Goal: Information Seeking & Learning: Learn about a topic

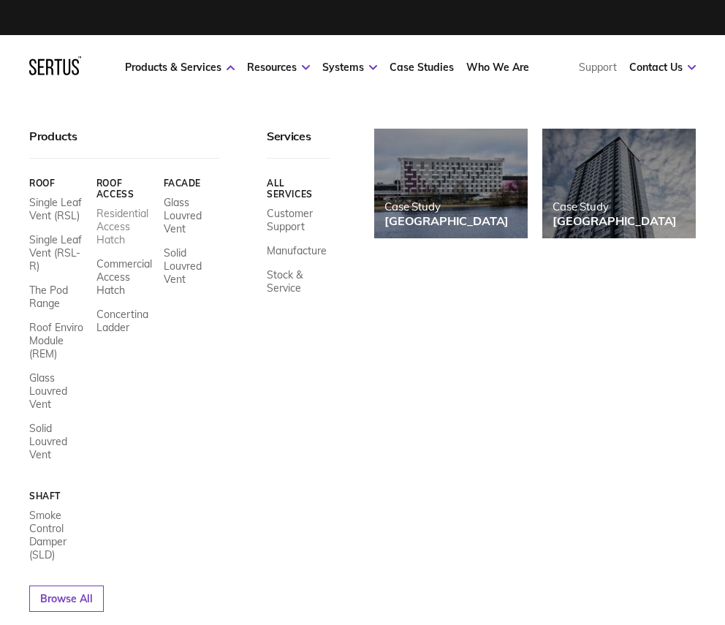
scroll to position [7, 7]
click at [40, 64] on icon at bounding box center [55, 65] width 52 height 19
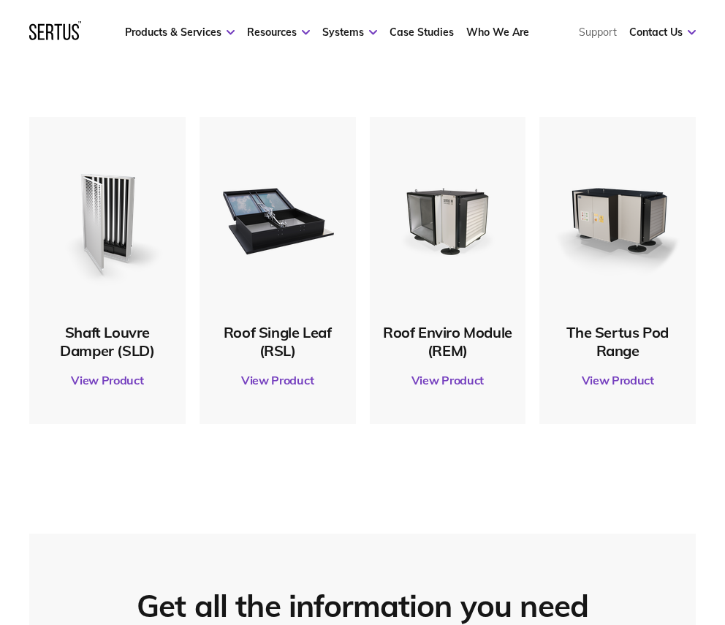
scroll to position [658, 0]
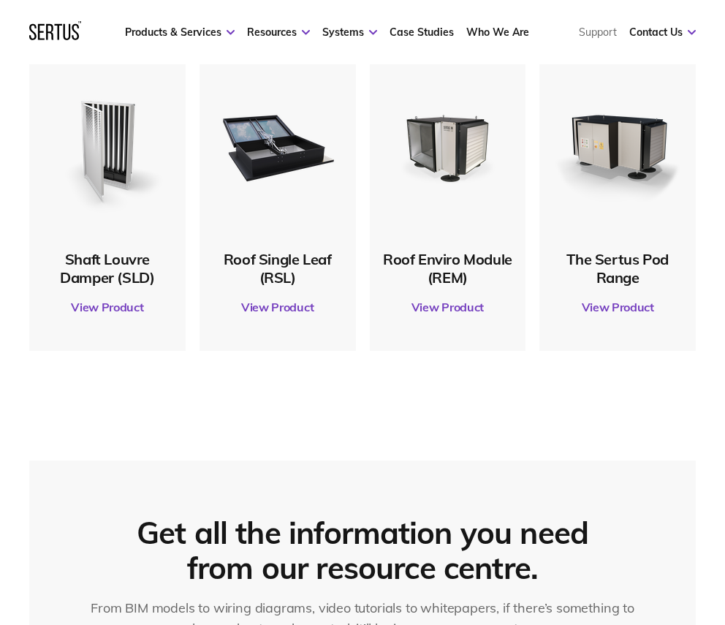
click at [255, 310] on link "View Product" at bounding box center [278, 306] width 142 height 41
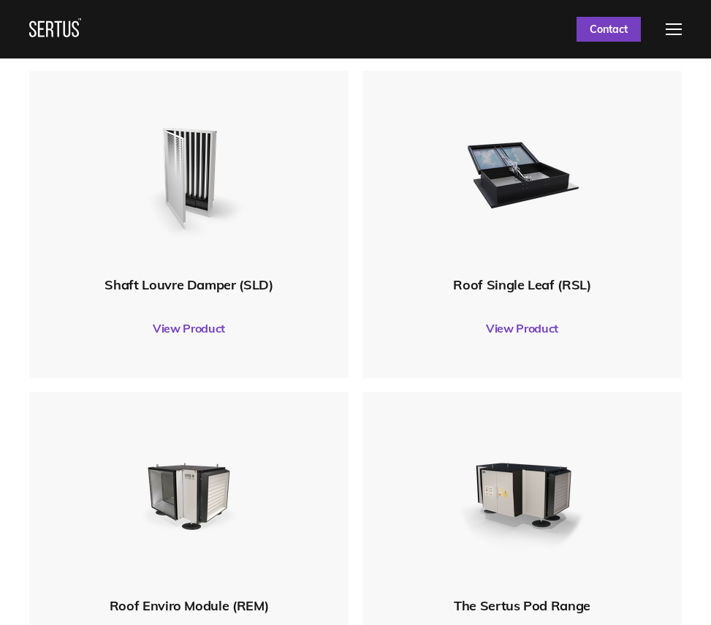
scroll to position [625, 0]
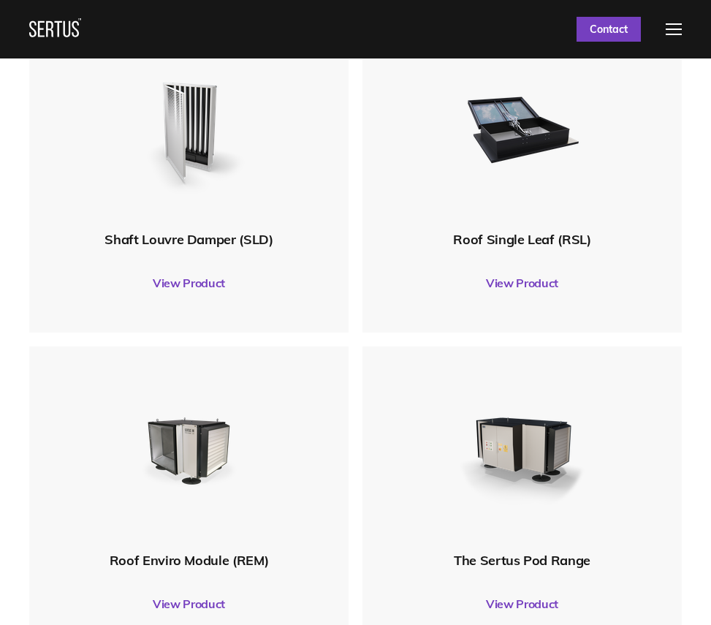
click at [514, 280] on link "View Product" at bounding box center [522, 282] width 305 height 41
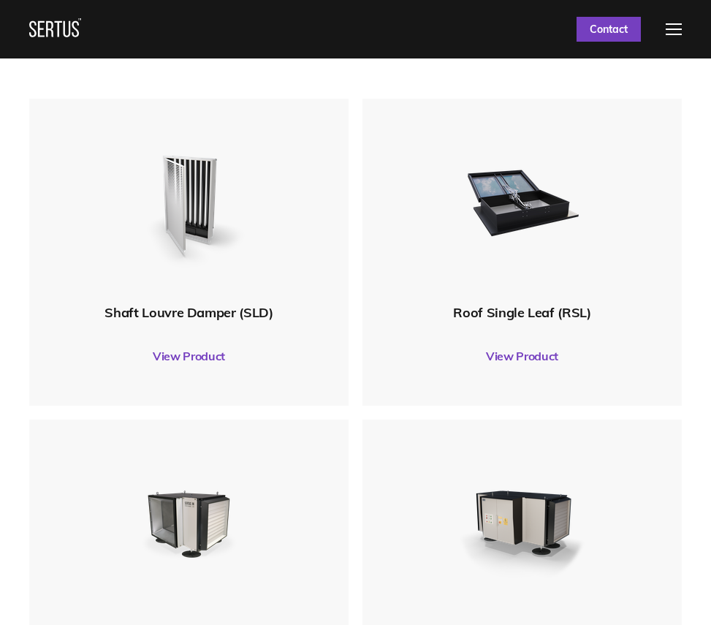
scroll to position [333, 0]
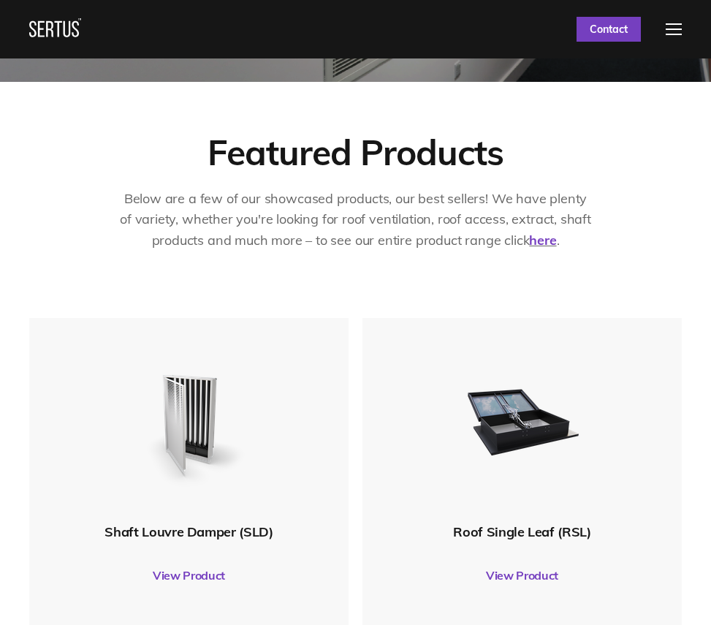
click at [513, 579] on link "View Product" at bounding box center [522, 575] width 305 height 41
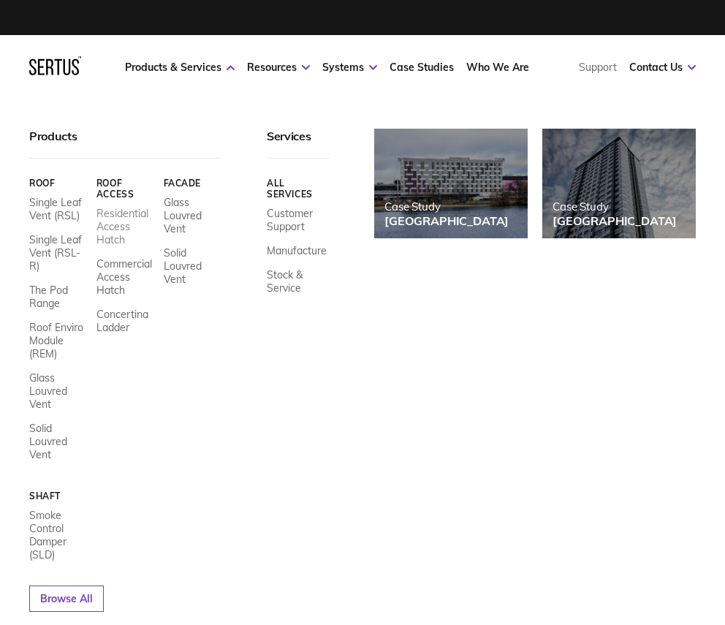
click at [125, 229] on link "Residential Access Hatch" at bounding box center [124, 226] width 56 height 39
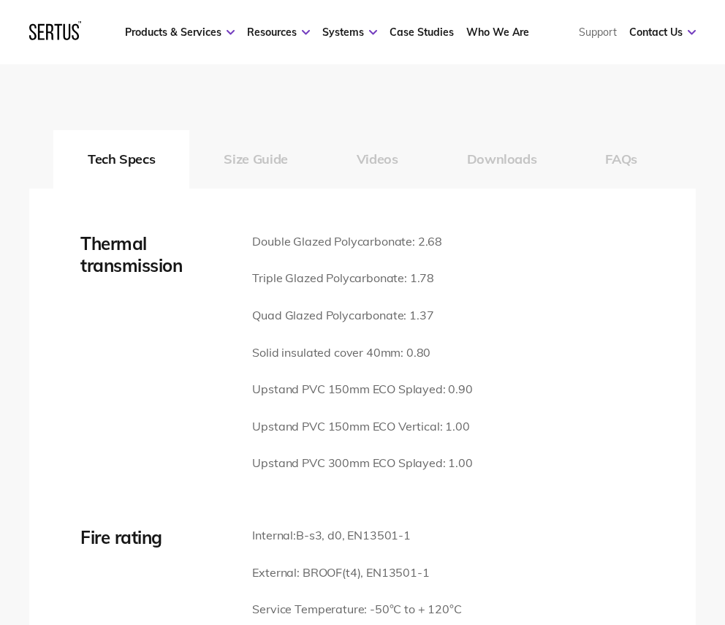
scroll to position [1681, 0]
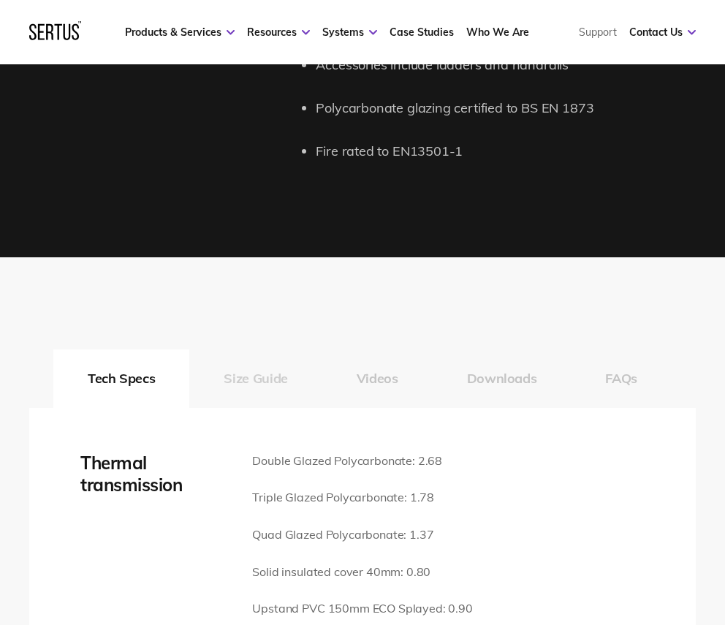
click at [282, 368] on button "Size Guide" at bounding box center [255, 378] width 132 height 58
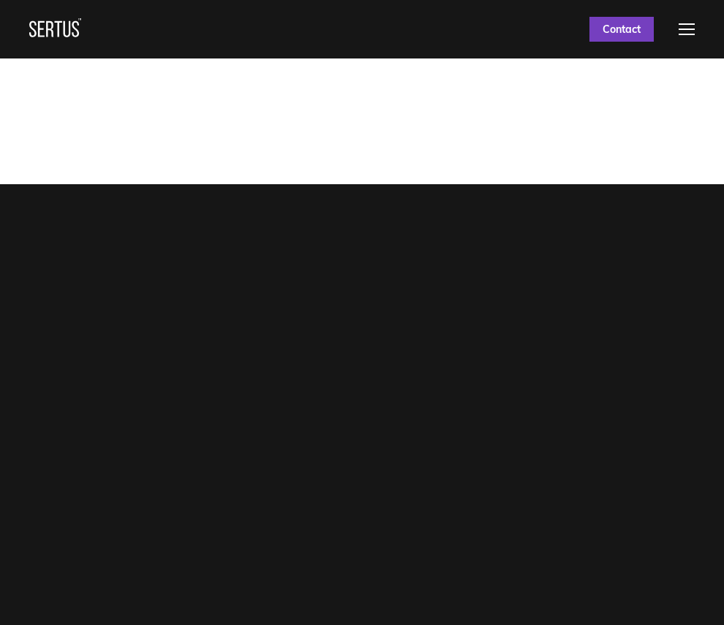
scroll to position [0, 0]
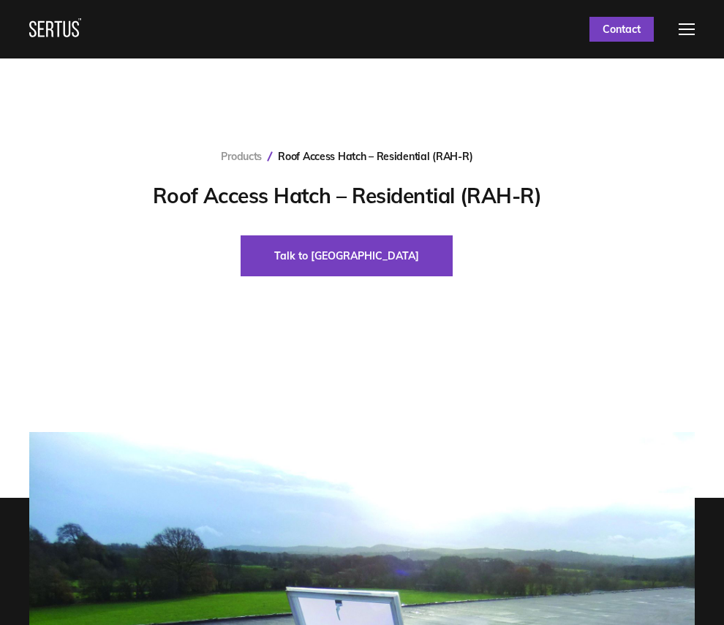
click at [643, 250] on div "Next slide" at bounding box center [631, 232] width 36 height 36
click at [641, 250] on div "Next slide" at bounding box center [631, 232] width 36 height 36
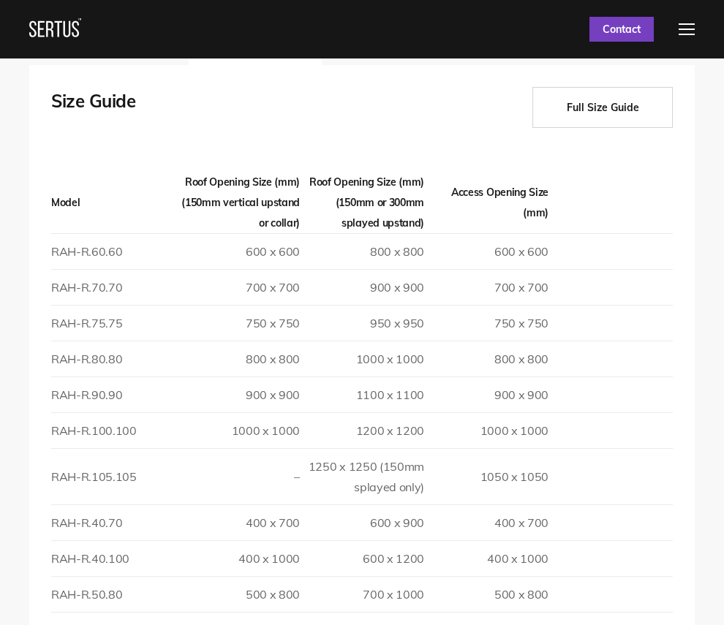
scroll to position [1900, 0]
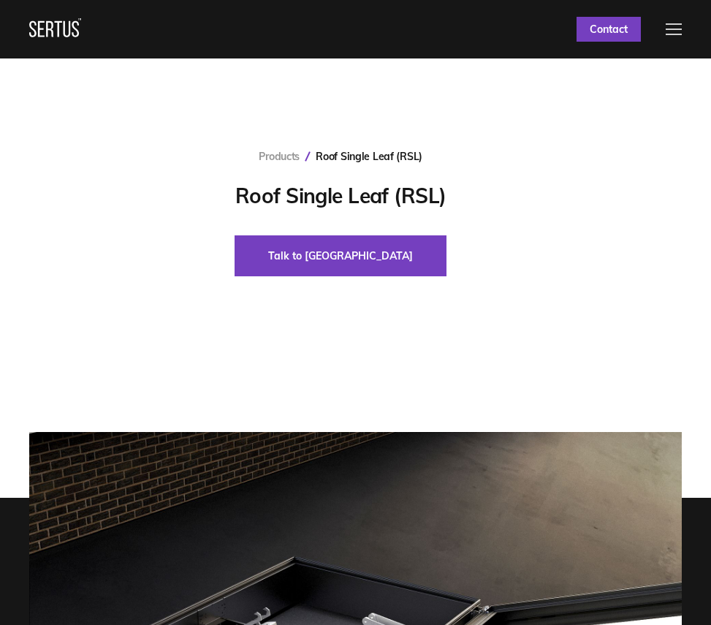
click at [681, 35] on div at bounding box center [674, 29] width 16 height 12
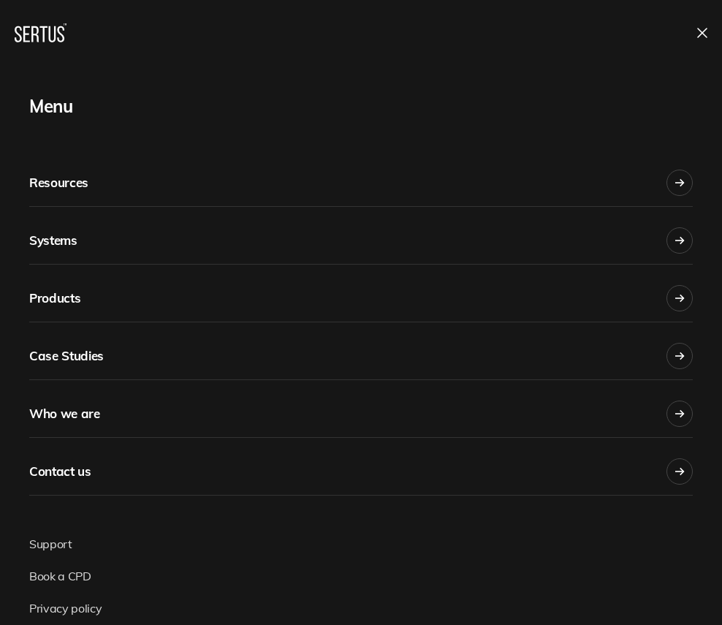
click at [36, 40] on icon at bounding box center [41, 32] width 52 height 19
click at [37, 35] on icon at bounding box center [34, 34] width 7 height 16
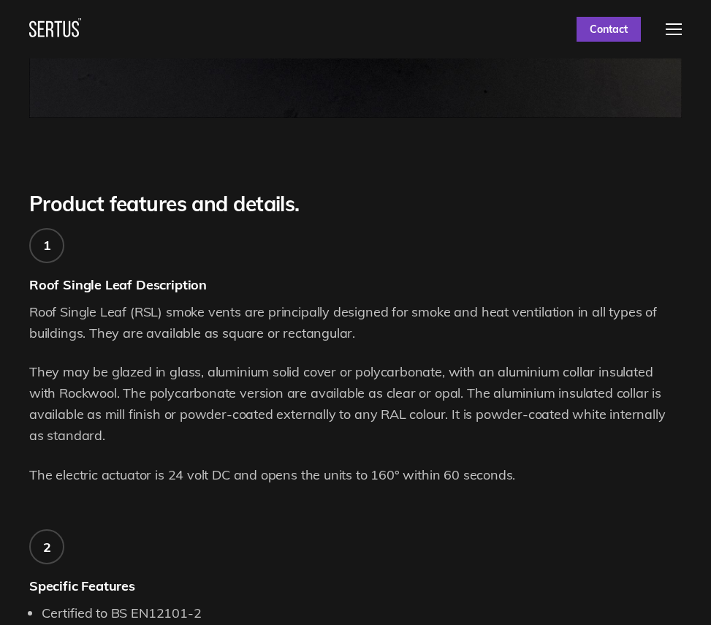
scroll to position [950, 0]
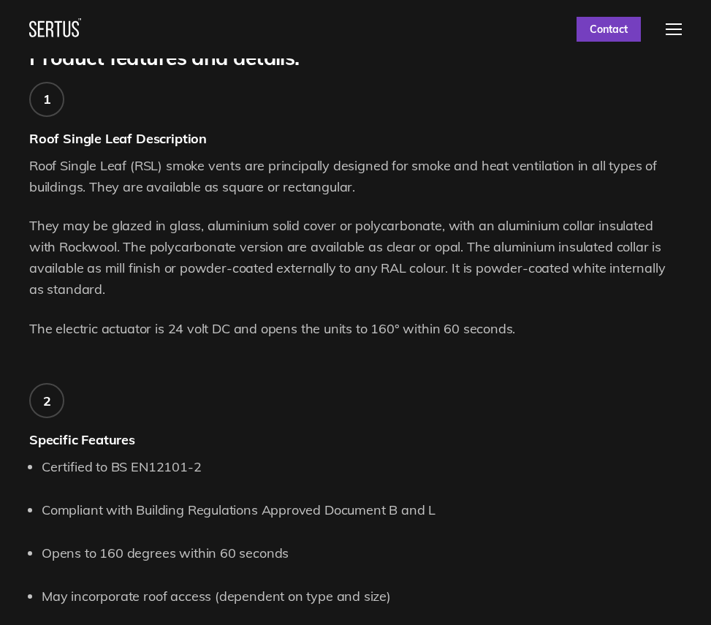
drag, startPoint x: 111, startPoint y: 285, endPoint x: 22, endPoint y: 229, distance: 105.4
click at [22, 229] on div "Product features and details. 1 Roof Single Leaf Description Roof Single Leaf (…" at bounding box center [355, 487] width 711 height 885
click at [667, 313] on div "Roof Single Leaf (RSL) smoke vents are principally designed for smoke and heat …" at bounding box center [355, 248] width 653 height 184
drag, startPoint x: 91, startPoint y: 295, endPoint x: 18, endPoint y: 228, distance: 98.8
click at [18, 228] on div "Product features and details. 1 Roof Single Leaf Description Roof Single Leaf (…" at bounding box center [355, 487] width 711 height 885
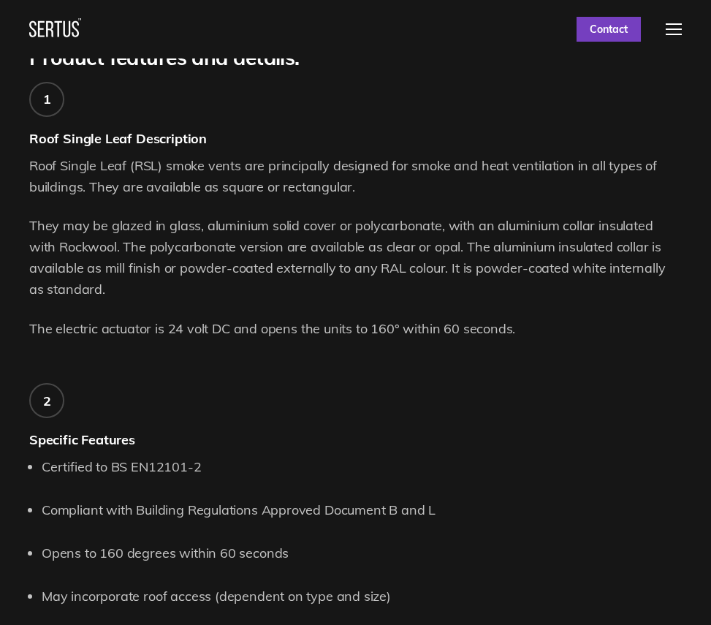
click at [94, 283] on p "They may be glazed in glass, aluminium solid cover or polycarbonate, with an al…" at bounding box center [355, 258] width 653 height 84
click at [96, 290] on p "They may be glazed in glass, aluminium solid cover or polycarbonate, with an al…" at bounding box center [355, 258] width 653 height 84
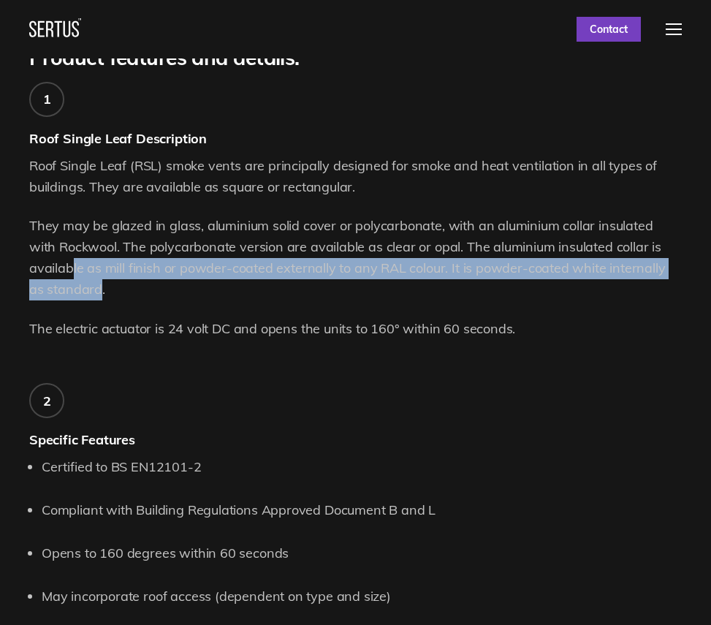
drag, startPoint x: 83, startPoint y: 286, endPoint x: 72, endPoint y: 273, distance: 17.1
click at [72, 273] on p "They may be glazed in glass, aluminium solid cover or polycarbonate, with an al…" at bounding box center [355, 258] width 653 height 84
click at [84, 285] on p "They may be glazed in glass, aluminium solid cover or polycarbonate, with an al…" at bounding box center [355, 258] width 653 height 84
